Goal: Use online tool/utility: Utilize a website feature to perform a specific function

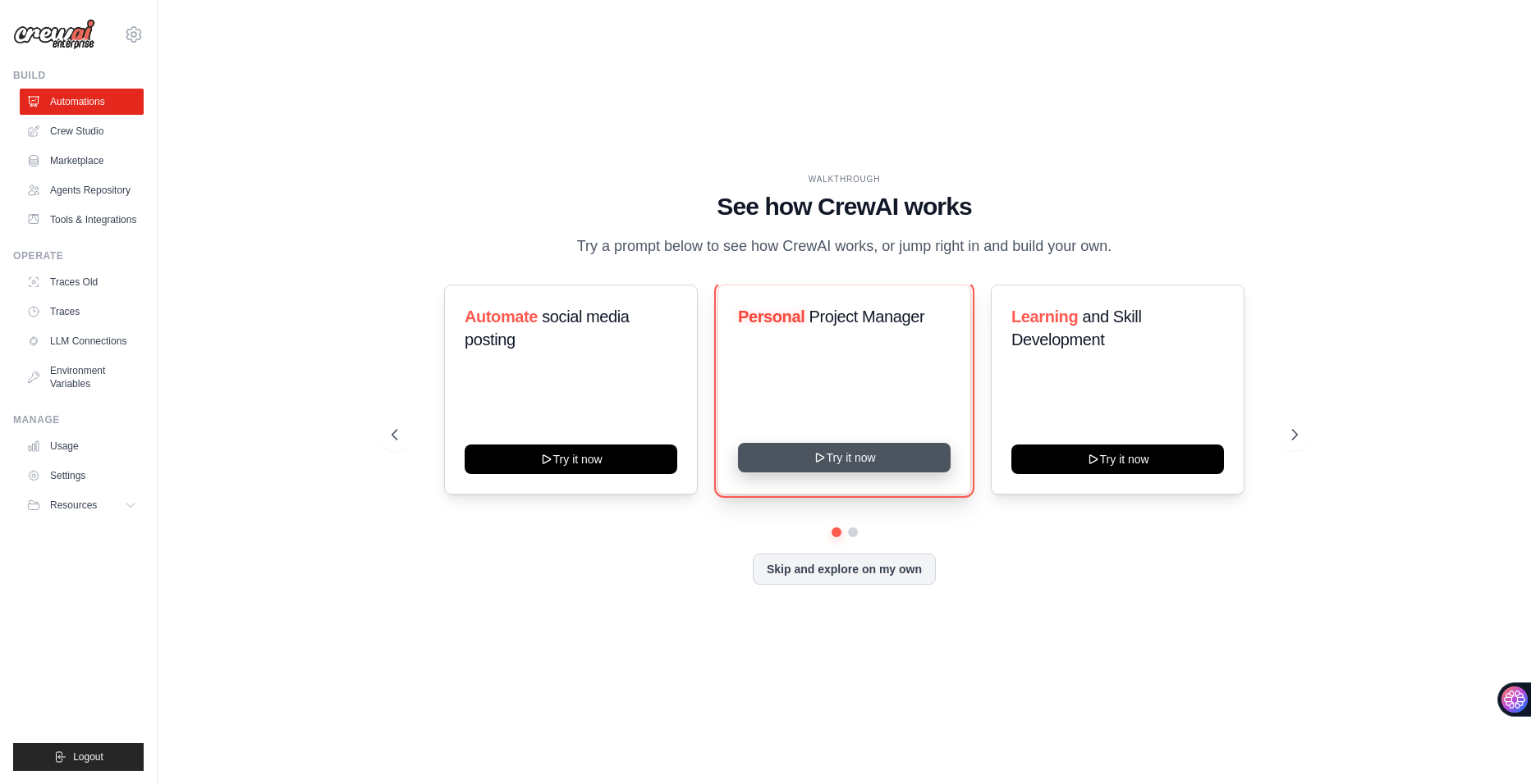
click at [882, 470] on button "Try it now" at bounding box center [844, 458] width 213 height 29
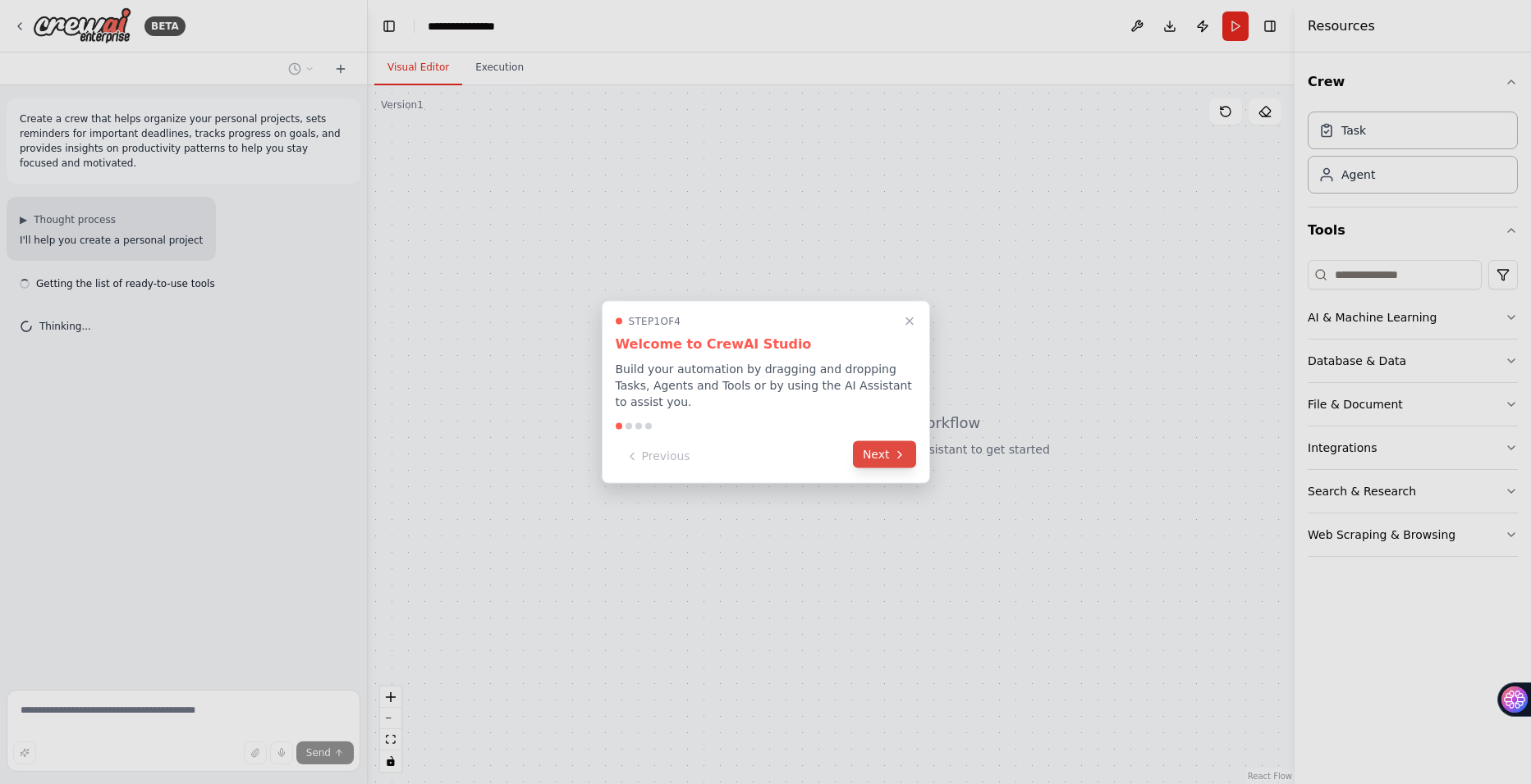
click at [890, 441] on button "Next" at bounding box center [885, 455] width 63 height 27
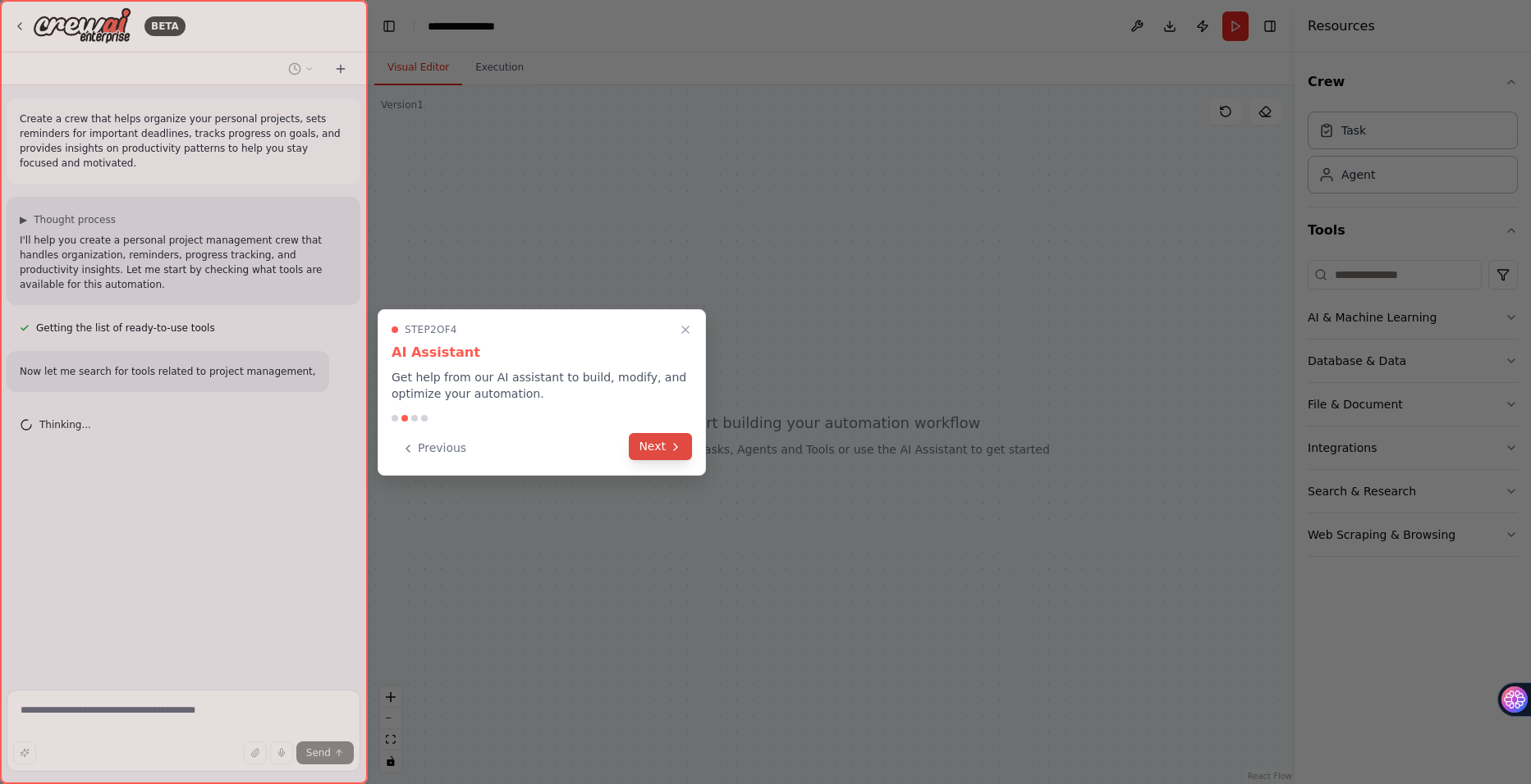
click at [662, 443] on button "Next" at bounding box center [660, 447] width 63 height 27
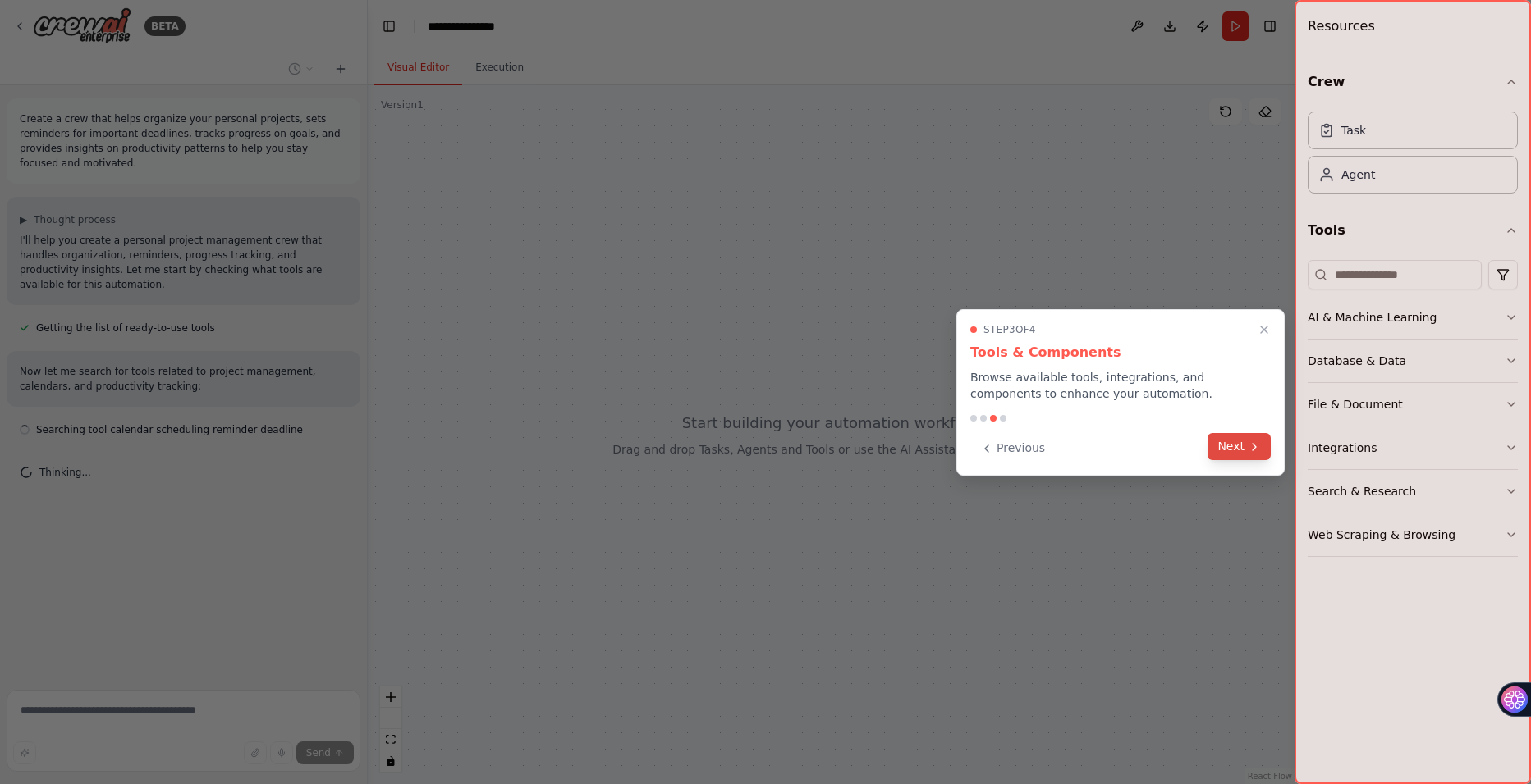
click at [1253, 444] on icon at bounding box center [1254, 447] width 3 height 7
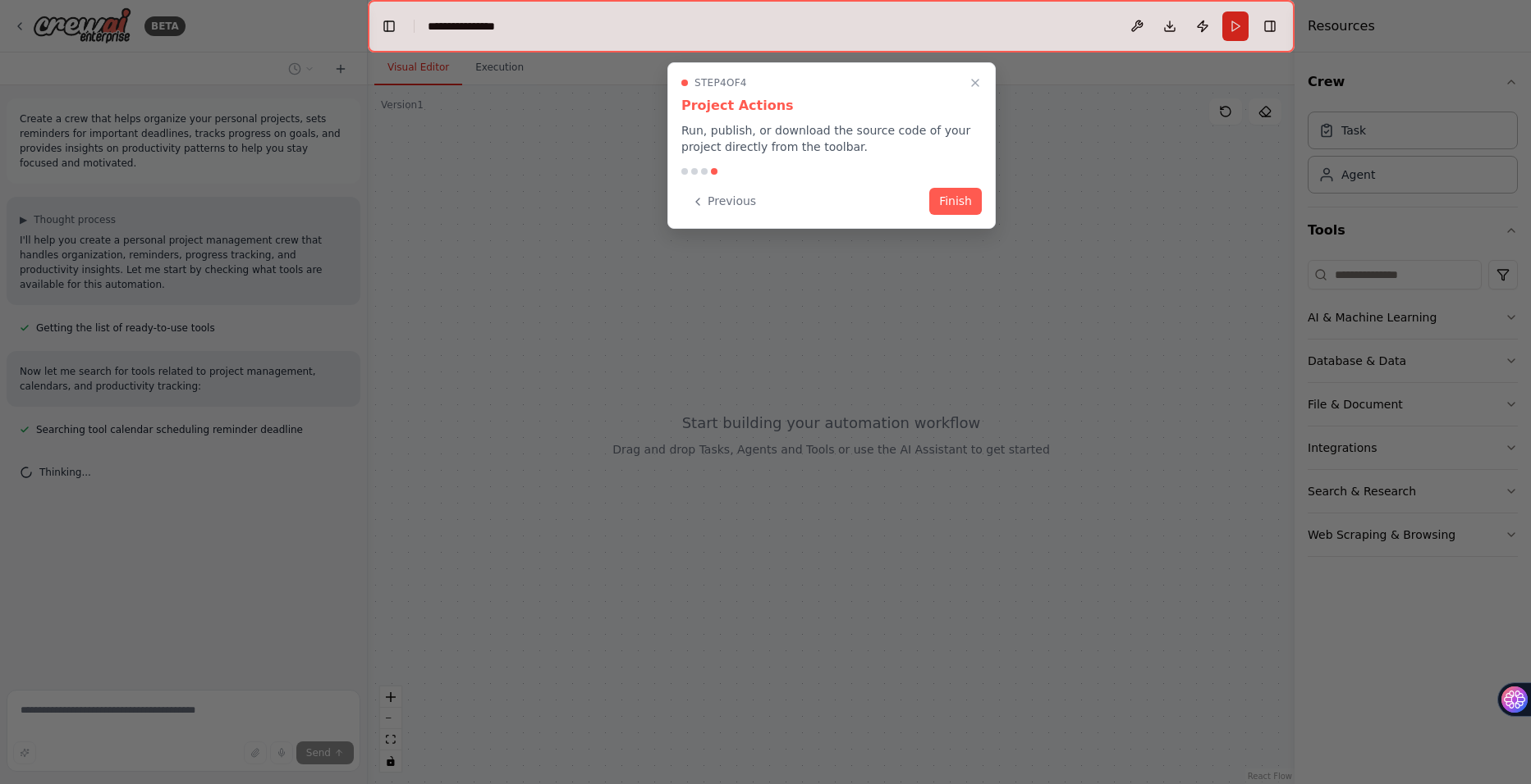
click at [955, 192] on button "Finish" at bounding box center [956, 201] width 52 height 27
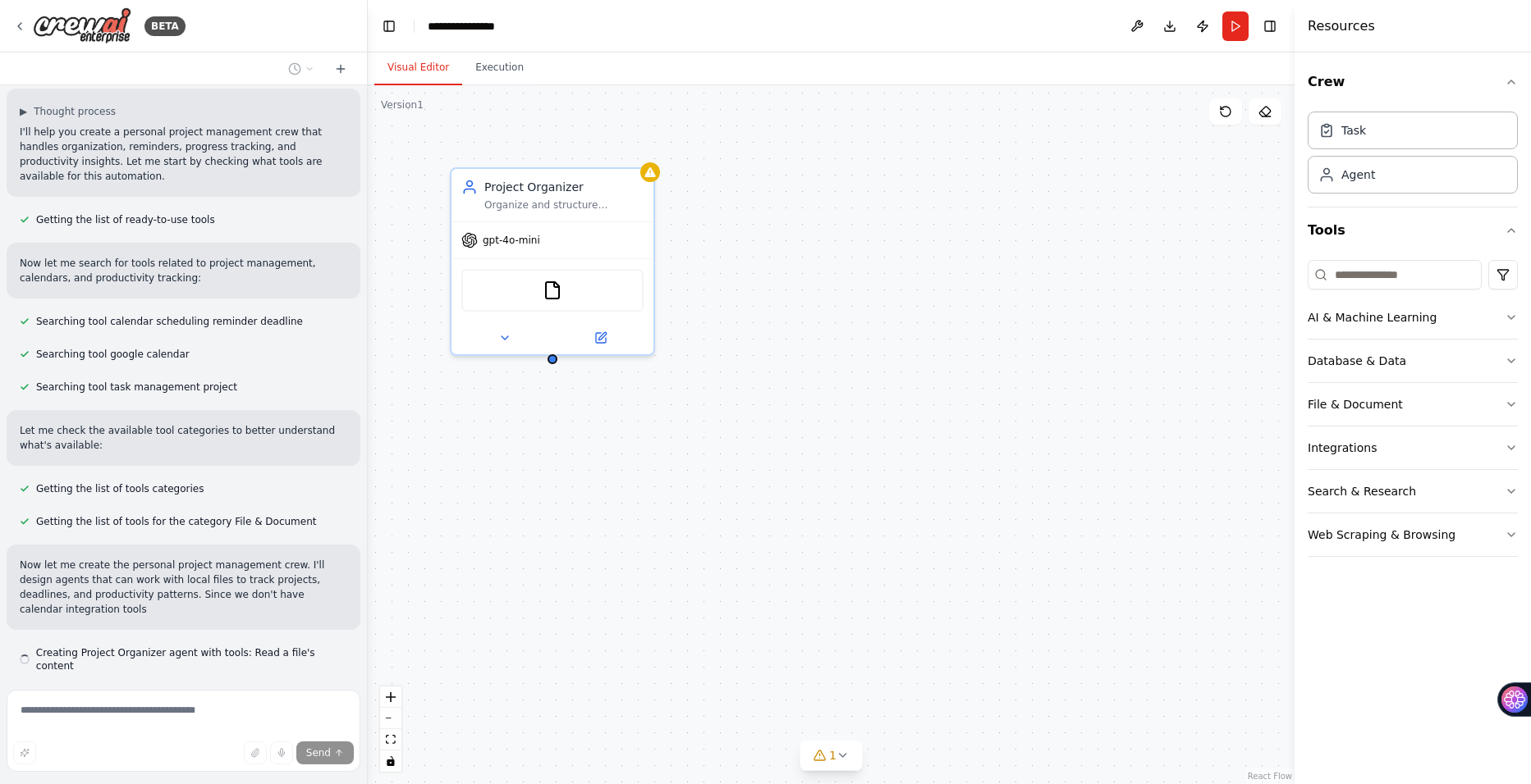
scroll to position [123, 0]
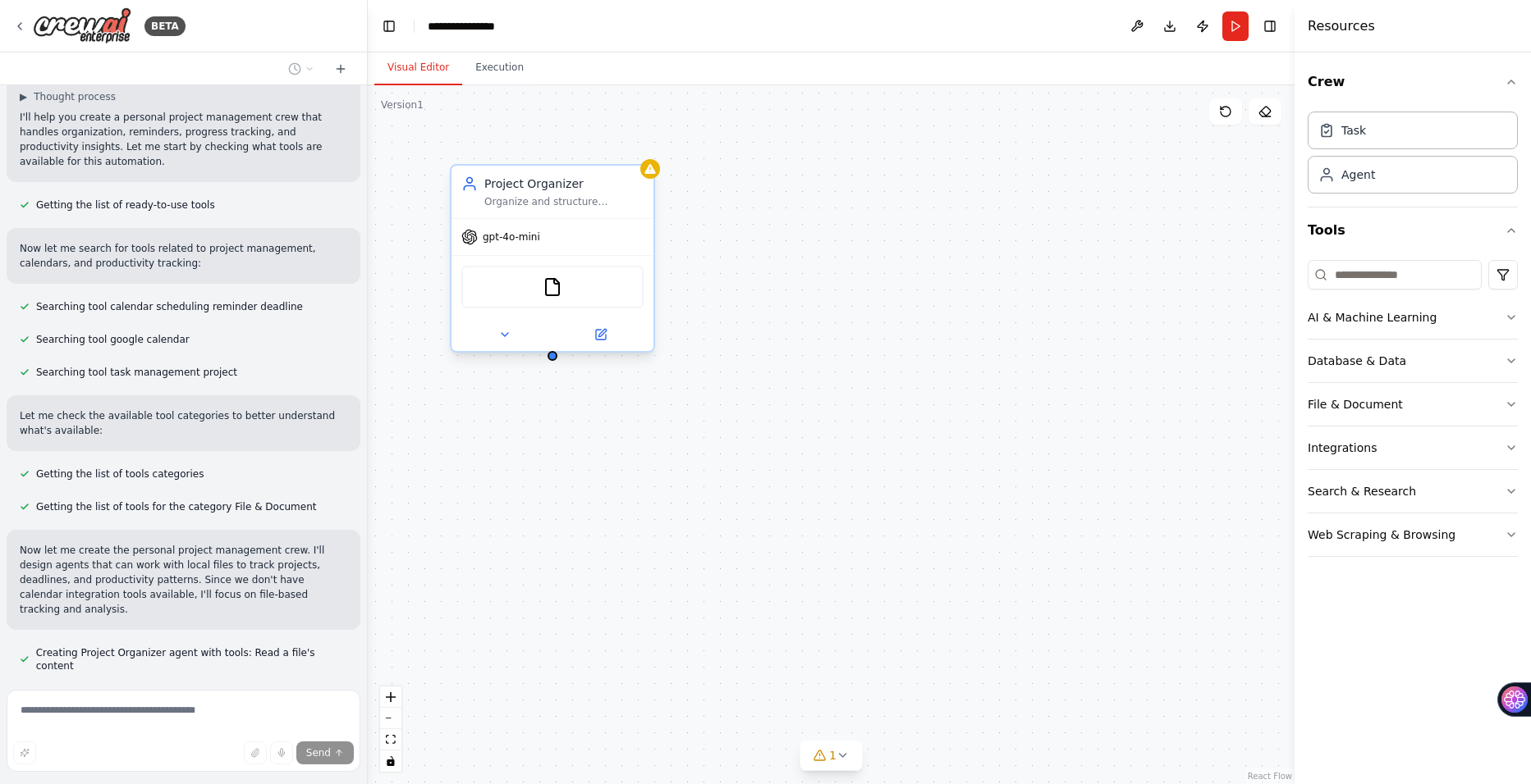
click at [572, 258] on div "FileReadTool" at bounding box center [553, 287] width 202 height 63
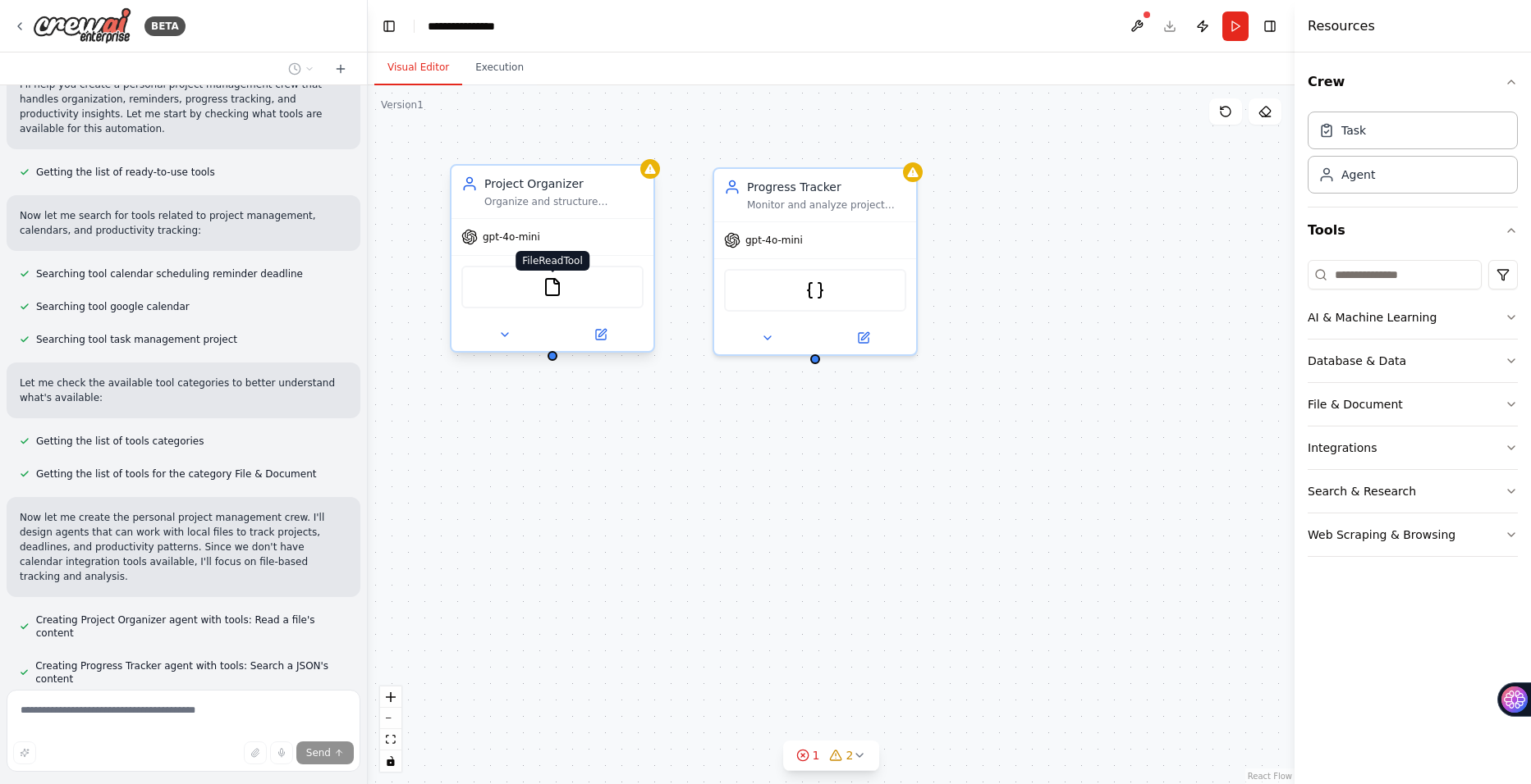
click at [554, 289] on img at bounding box center [552, 287] width 19 height 19
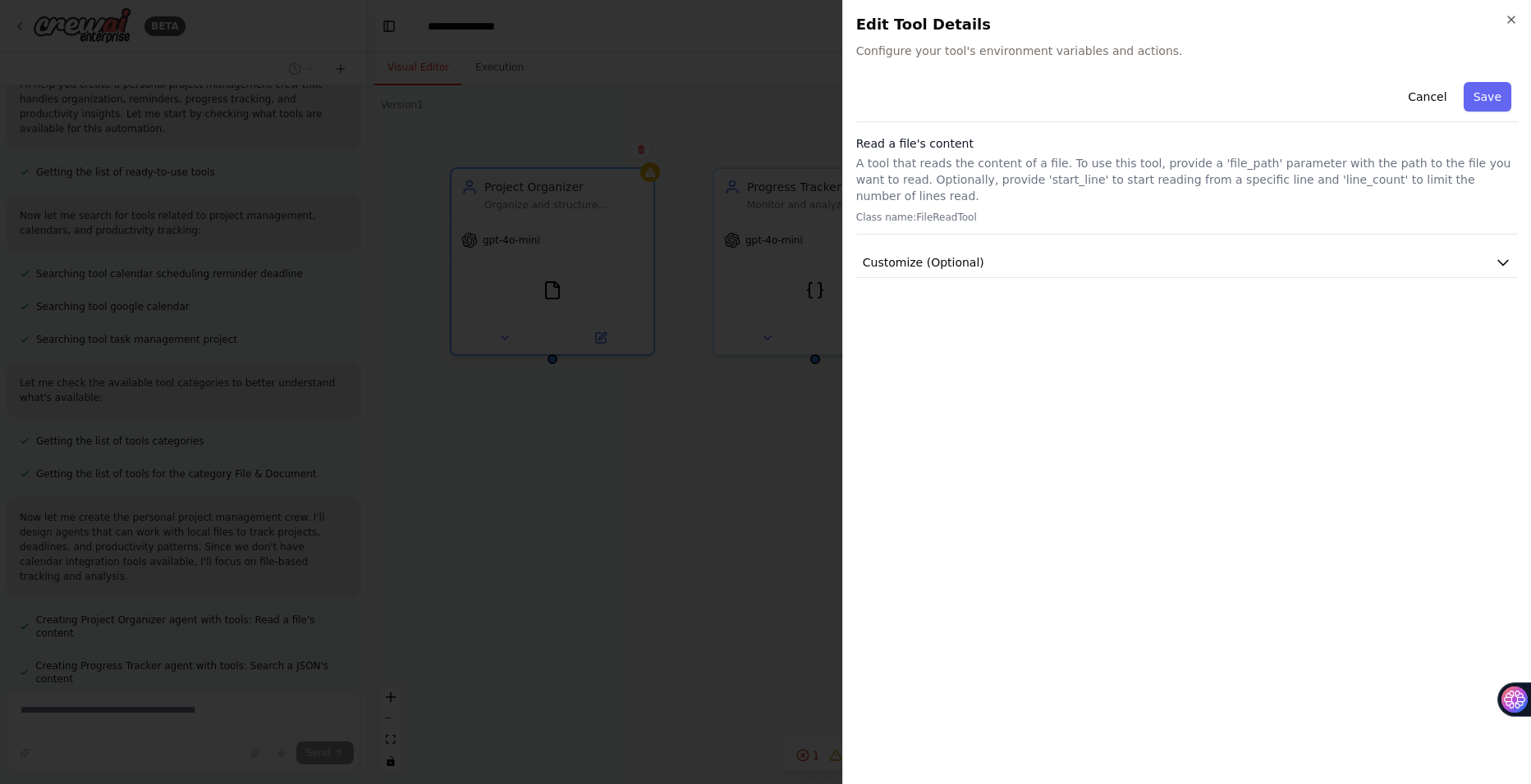
scroll to position [202, 0]
click at [1509, 18] on icon "button" at bounding box center [1512, 20] width 14 height 14
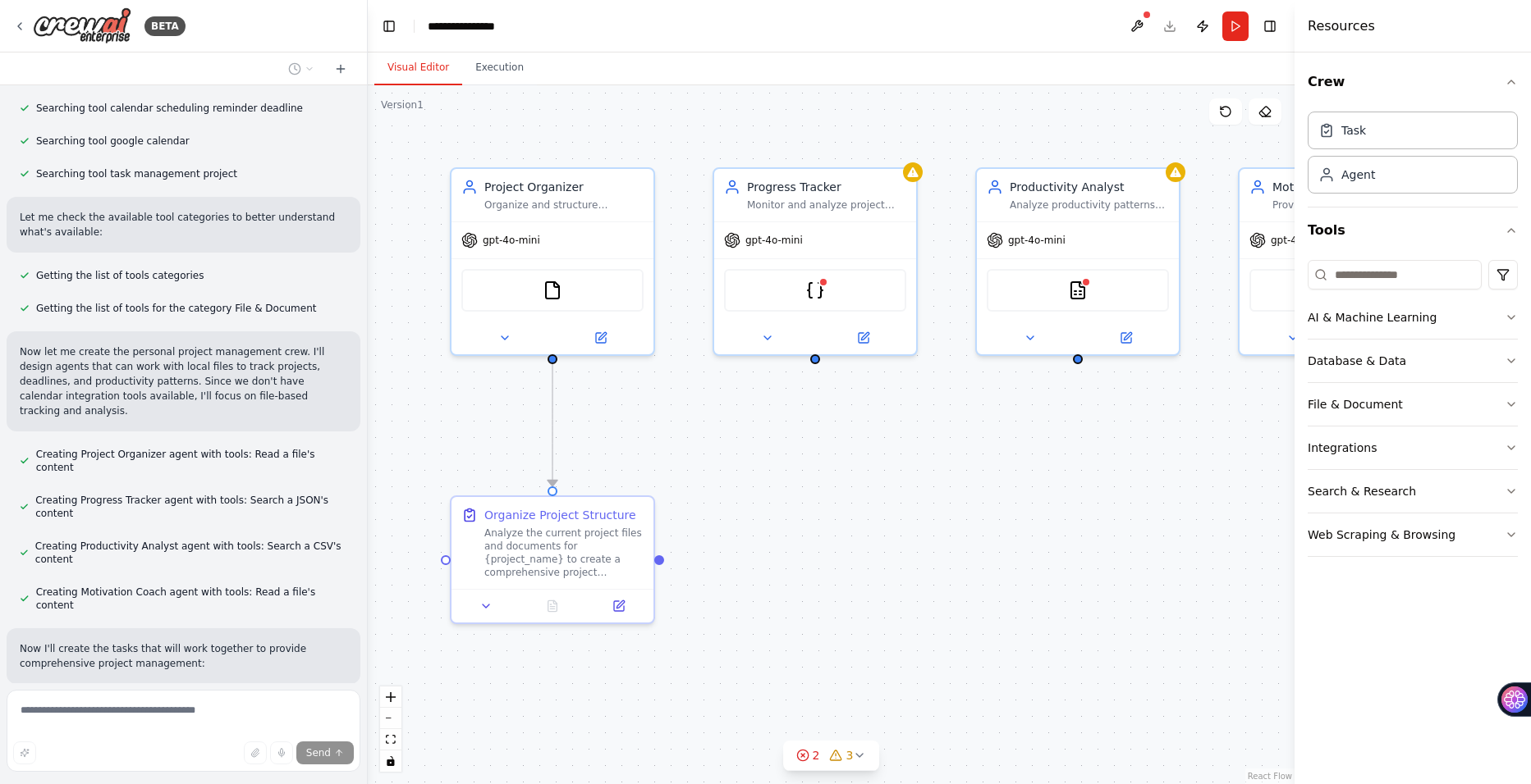
scroll to position [336, 0]
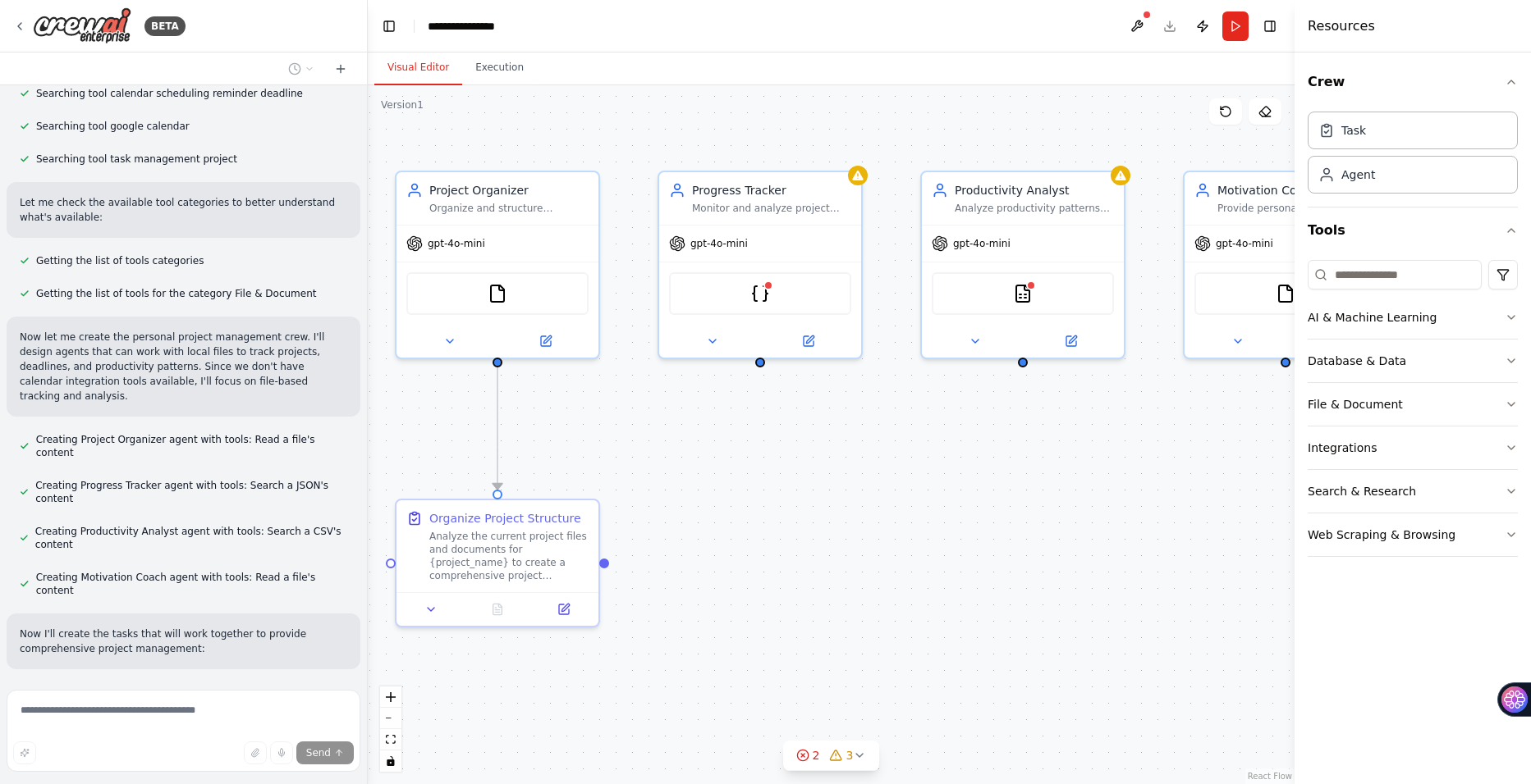
click at [971, 536] on div ".deletable-edge-delete-btn { width: 20px; height: 20px; border: 0px solid #ffff…" at bounding box center [831, 435] width 927 height 699
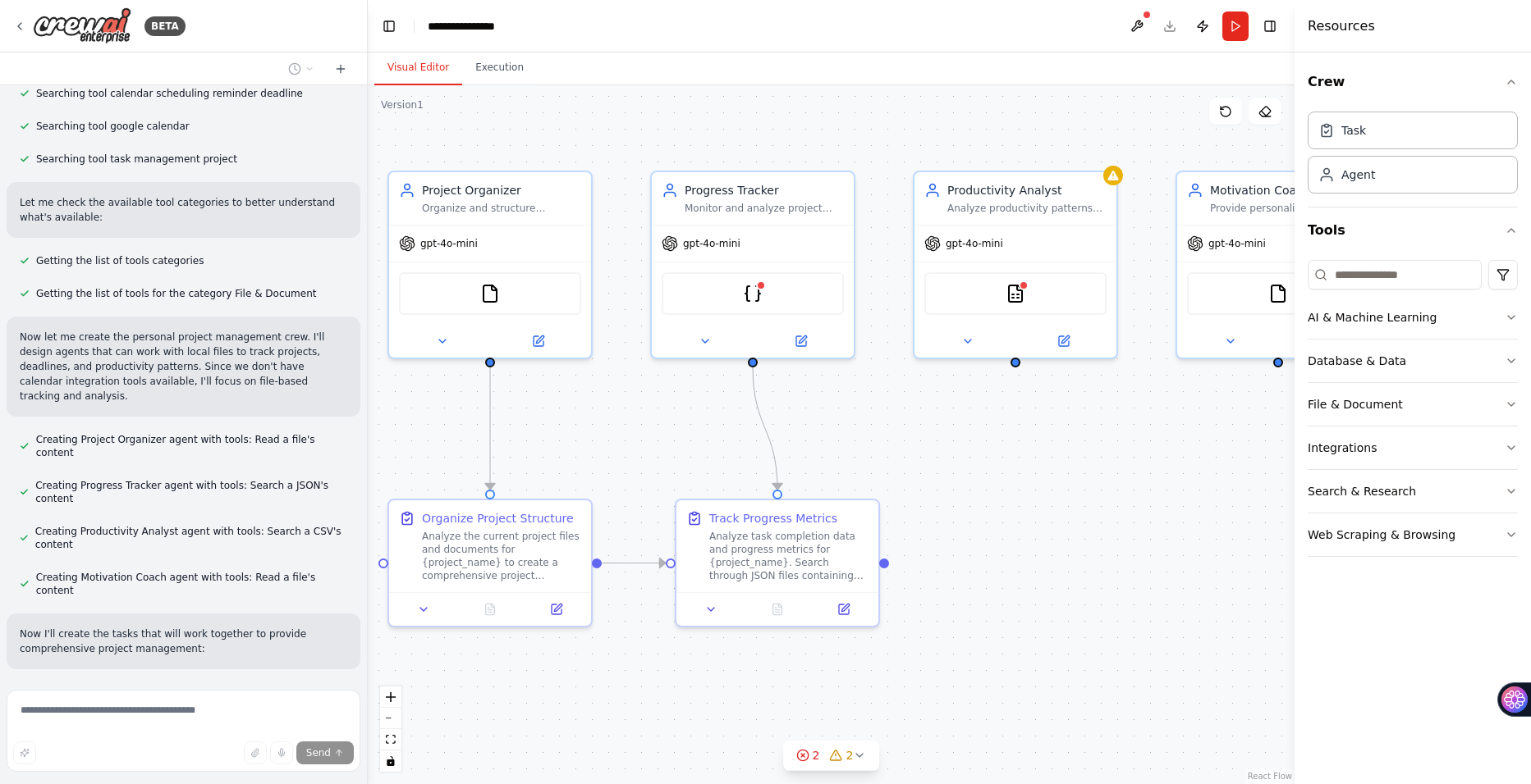
scroll to position [369, 0]
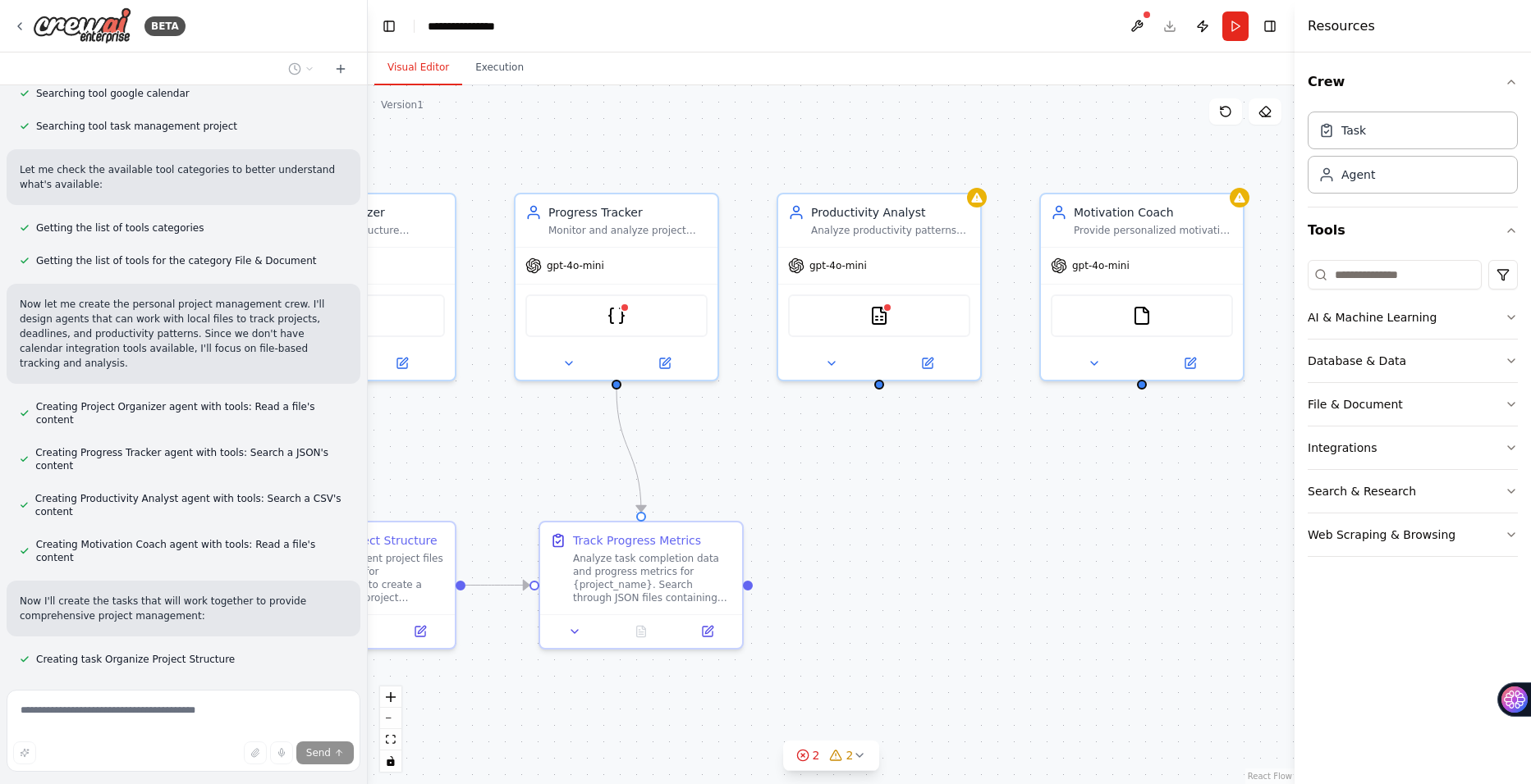
drag, startPoint x: 1064, startPoint y: 520, endPoint x: 929, endPoint y: 542, distance: 136.8
click at [929, 542] on div ".deletable-edge-delete-btn { width: 20px; height: 20px; border: 0px solid #ffff…" at bounding box center [831, 435] width 927 height 699
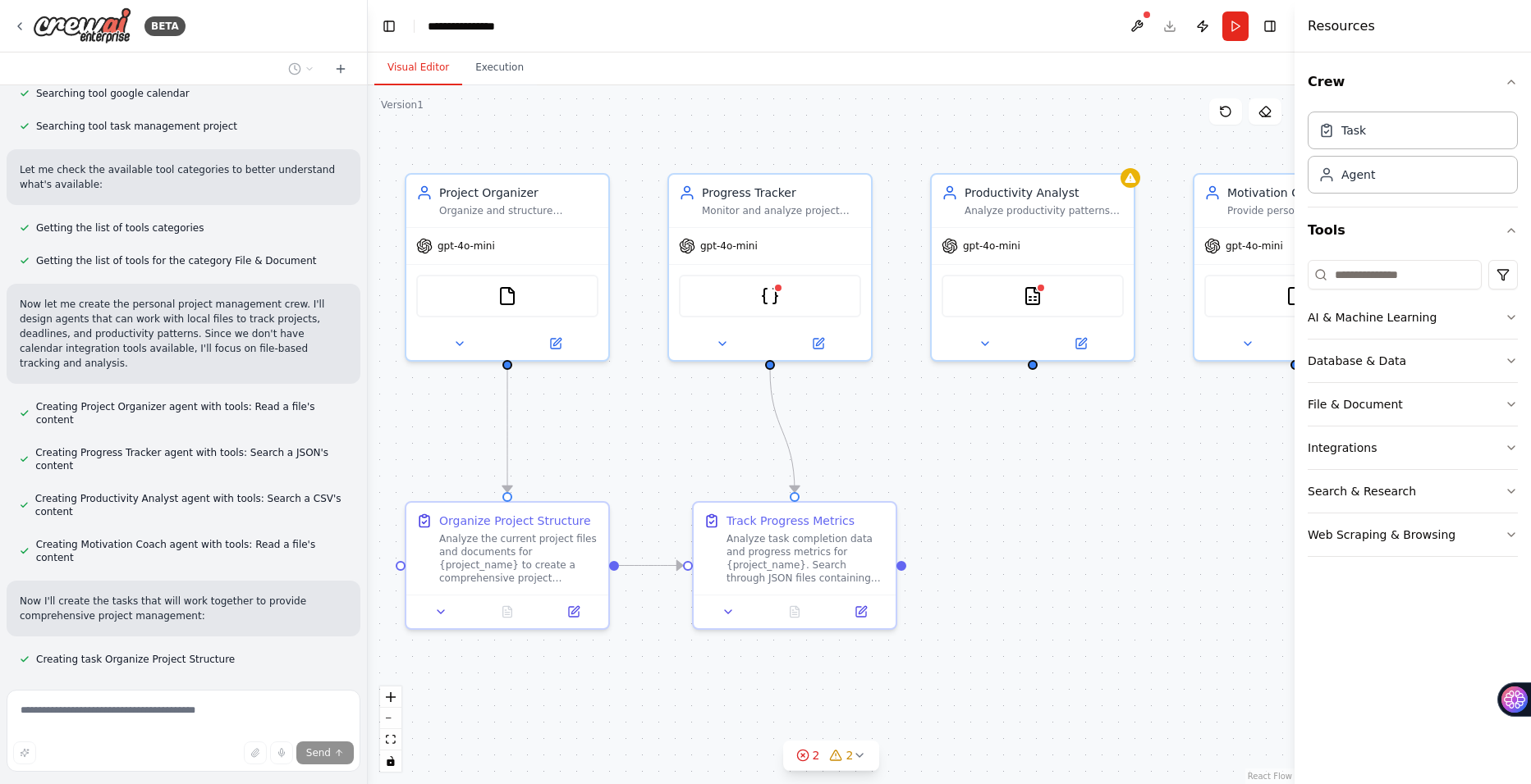
scroll to position [402, 0]
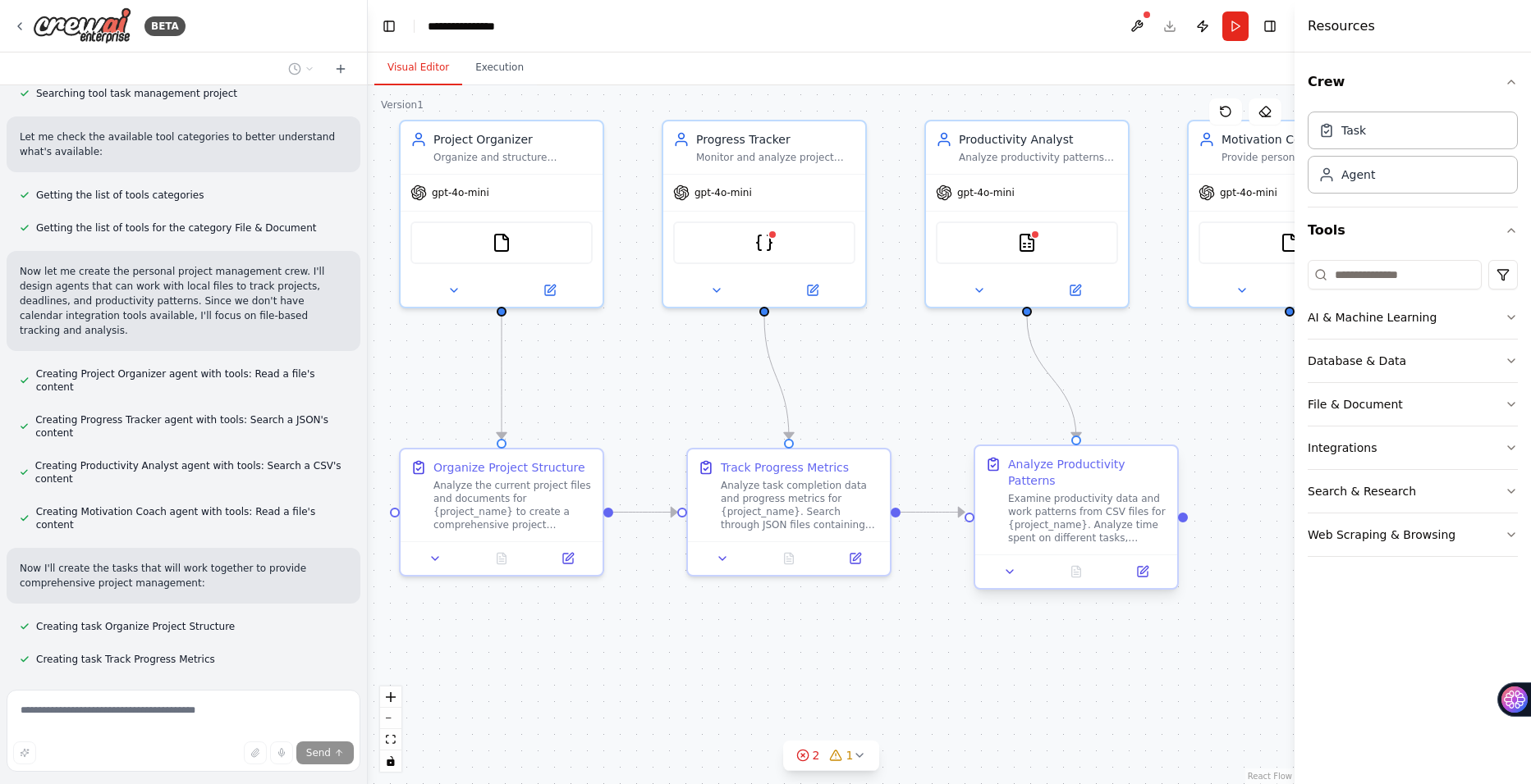
drag, startPoint x: 1065, startPoint y: 533, endPoint x: 1072, endPoint y: 457, distance: 76.3
click at [1073, 457] on div ".deletable-edge-delete-btn { width: 20px; height: 20px; border: 0px solid #ffff…" at bounding box center [831, 435] width 927 height 699
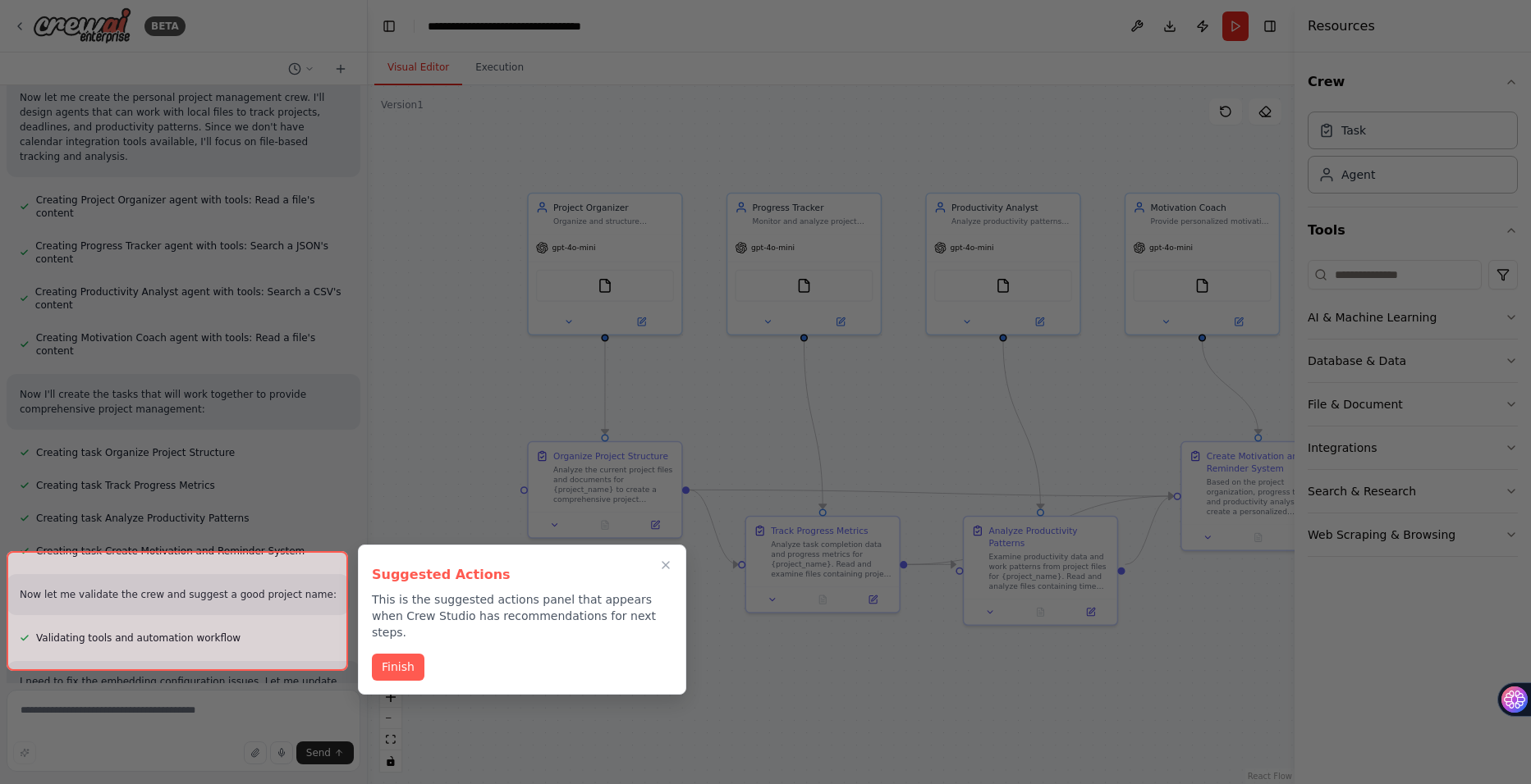
scroll to position [1364, 0]
